Goal: Task Accomplishment & Management: Manage account settings

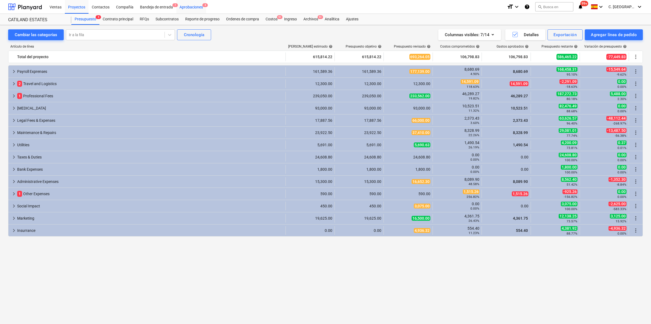
click at [190, 5] on div "Aprobaciones 4" at bounding box center [191, 7] width 30 height 14
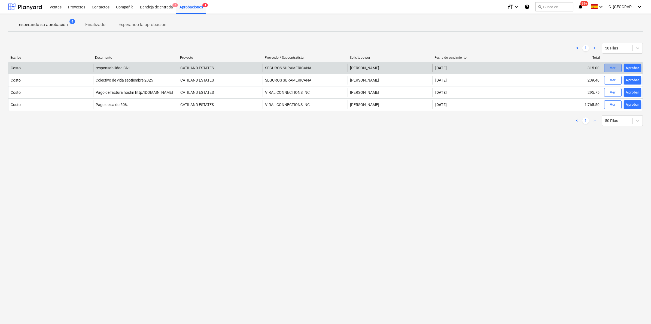
click at [609, 68] on span "Ver" at bounding box center [612, 68] width 12 height 6
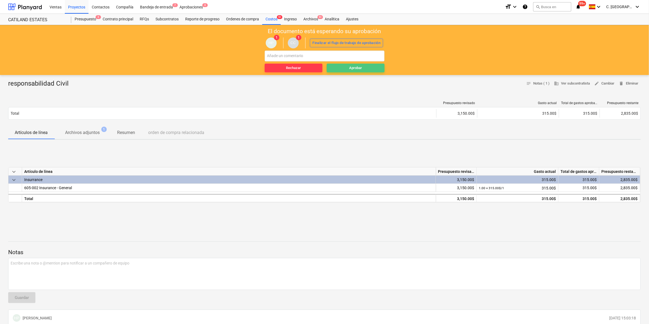
click at [355, 71] on div "Aprobar" at bounding box center [355, 68] width 13 height 6
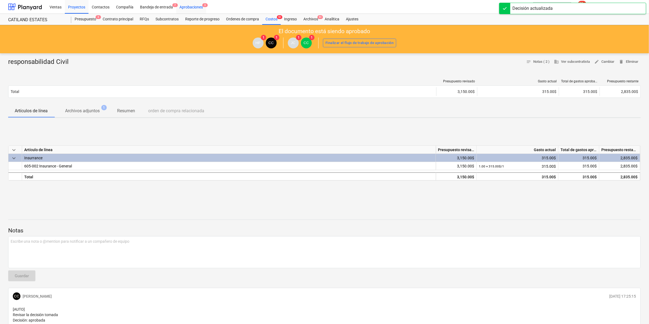
click at [192, 6] on div "Aprobaciones 3" at bounding box center [191, 7] width 30 height 14
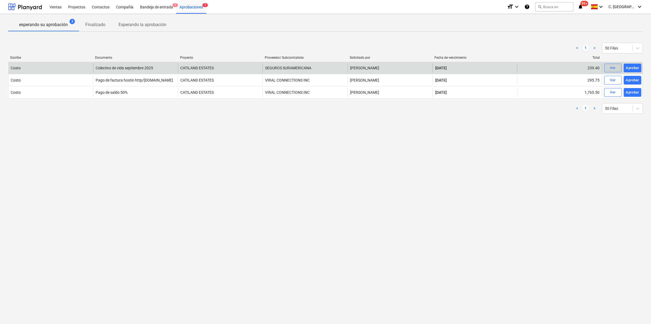
click at [612, 67] on div "Ver" at bounding box center [612, 68] width 6 height 6
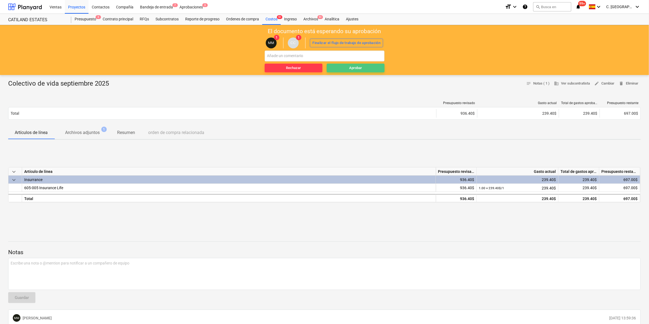
click at [360, 68] on div "Aprobar" at bounding box center [355, 68] width 13 height 6
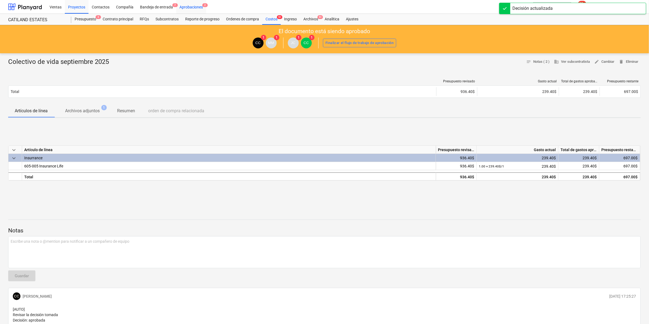
click at [202, 8] on div "Aprobaciones 2" at bounding box center [191, 7] width 30 height 14
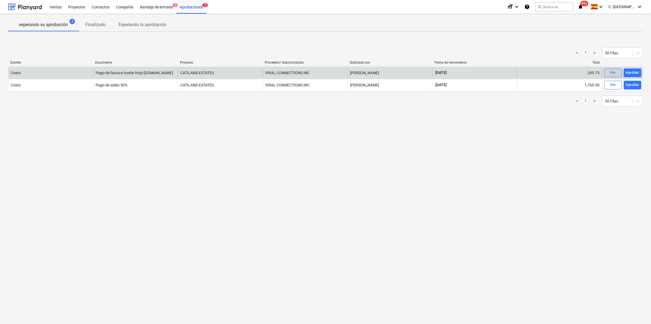
click at [615, 73] on div "Ver" at bounding box center [612, 73] width 6 height 6
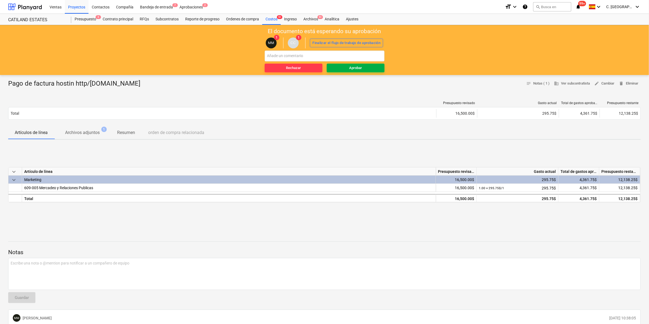
click at [354, 72] on button "Aprobar" at bounding box center [356, 68] width 58 height 9
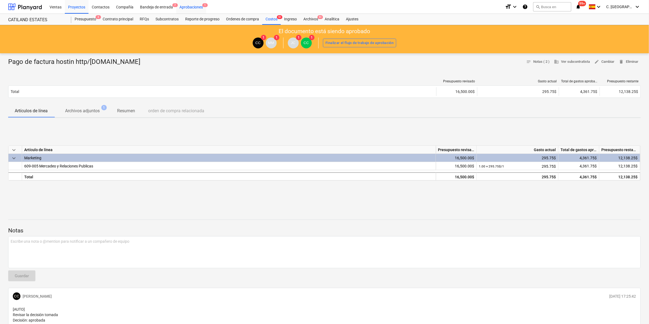
click at [199, 4] on div "Aprobaciones 1" at bounding box center [191, 7] width 30 height 14
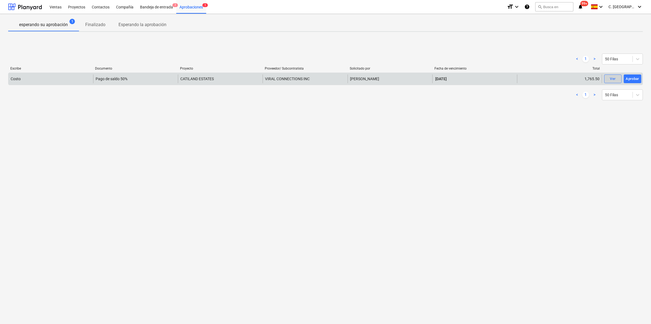
click at [608, 79] on span "Ver" at bounding box center [612, 79] width 12 height 6
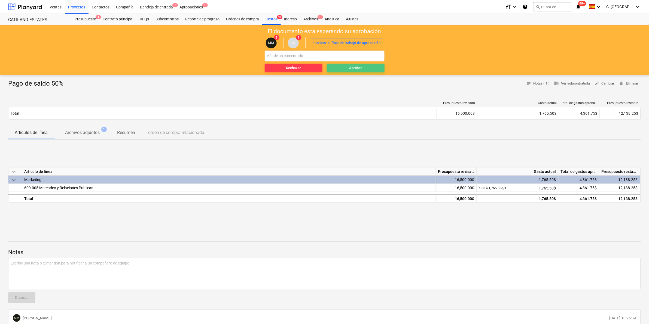
click at [346, 65] on button "Aprobar" at bounding box center [356, 68] width 58 height 9
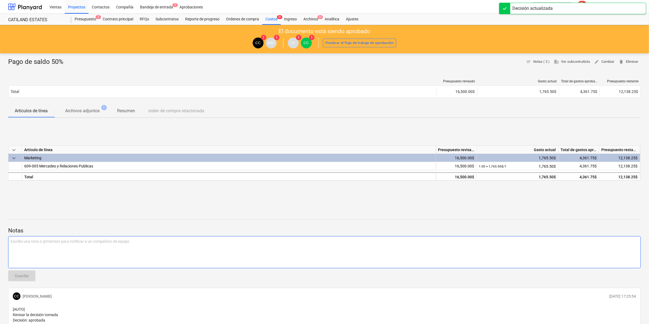
click at [515, 241] on p "Escribe una nota o @mention para notificar a un compañero de equipo ﻿" at bounding box center [324, 241] width 627 height 5
